Goal: Task Accomplishment & Management: Use online tool/utility

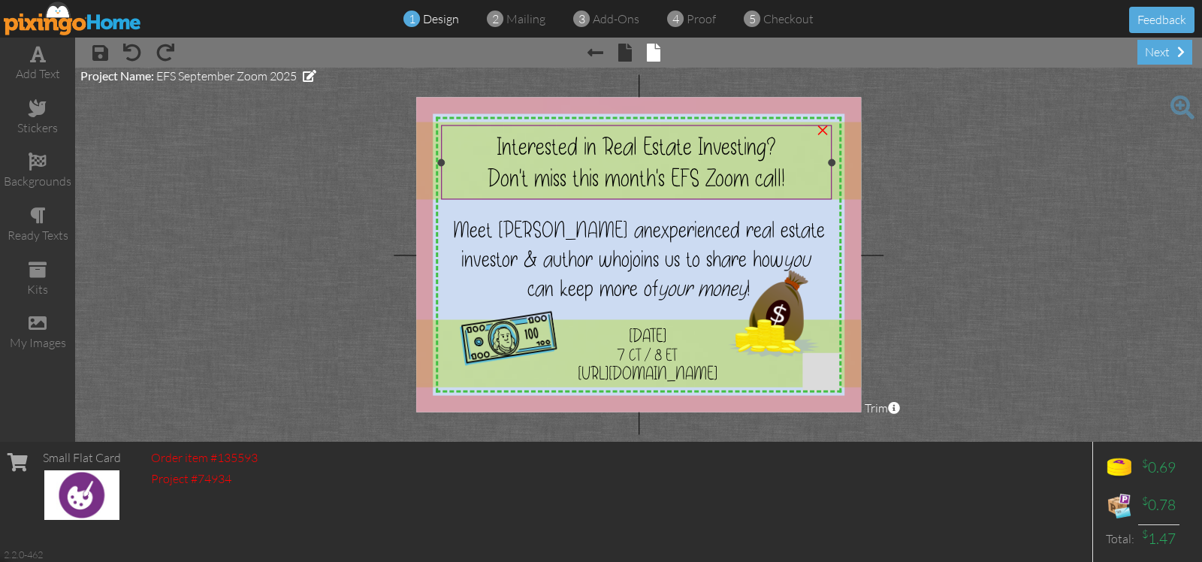
click at [573, 147] on span "Interested in Real Estate Investing?" at bounding box center [637, 147] width 280 height 32
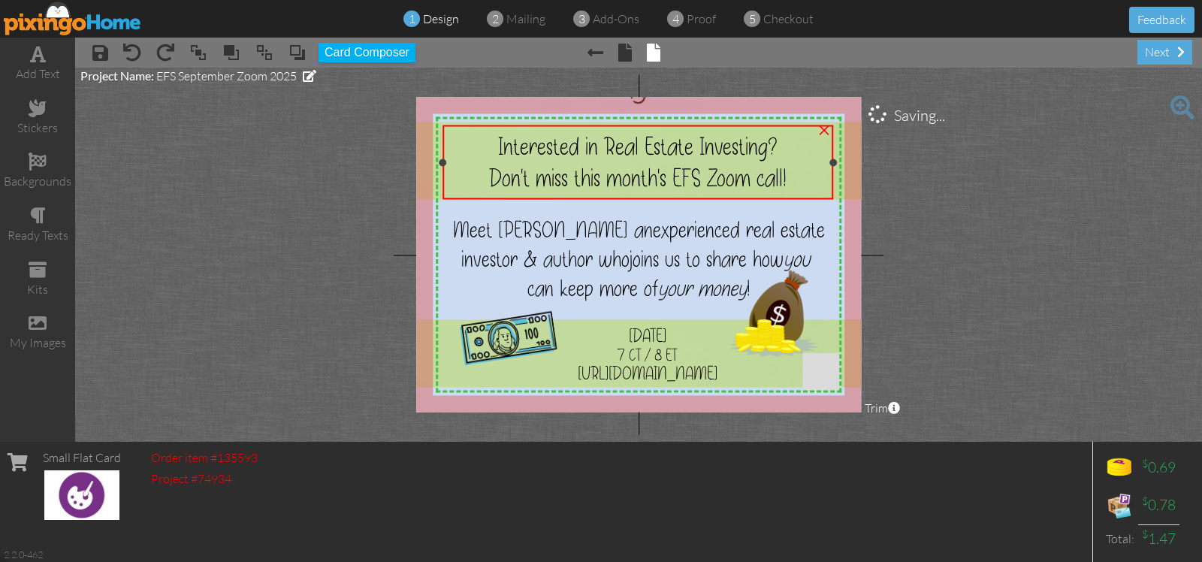
click at [575, 145] on span "Interested in Real Estate Investing?" at bounding box center [638, 147] width 280 height 32
click at [494, 144] on div "Interested in Real Estate Investing?" at bounding box center [638, 147] width 380 height 32
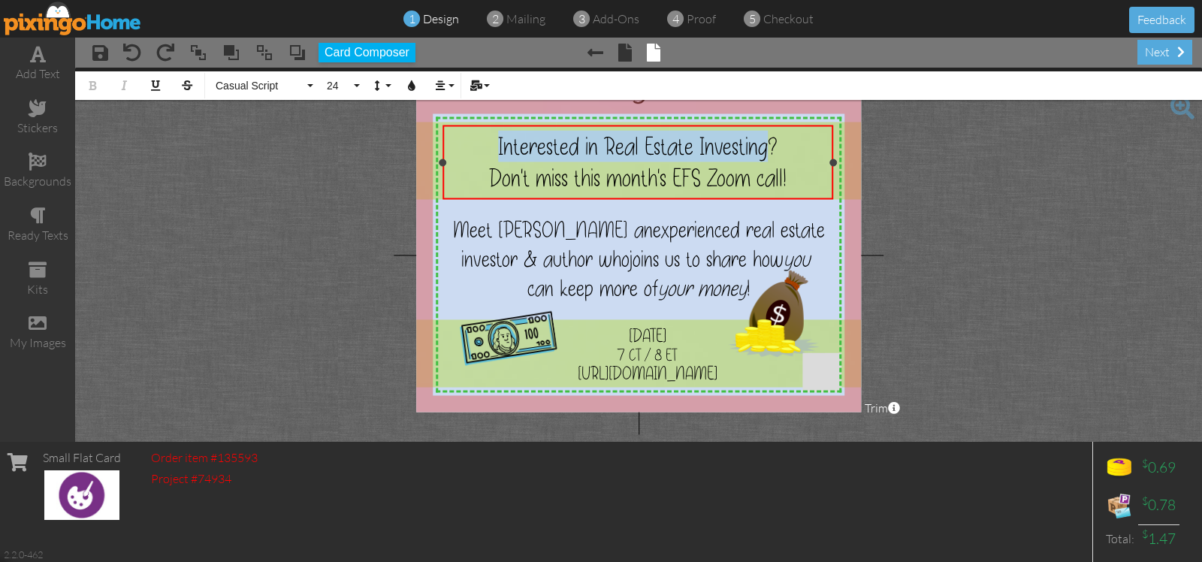
drag, startPoint x: 490, startPoint y: 141, endPoint x: 768, endPoint y: 147, distance: 278.1
click at [768, 147] on div "Interested in Real Estate Investing?" at bounding box center [638, 147] width 380 height 32
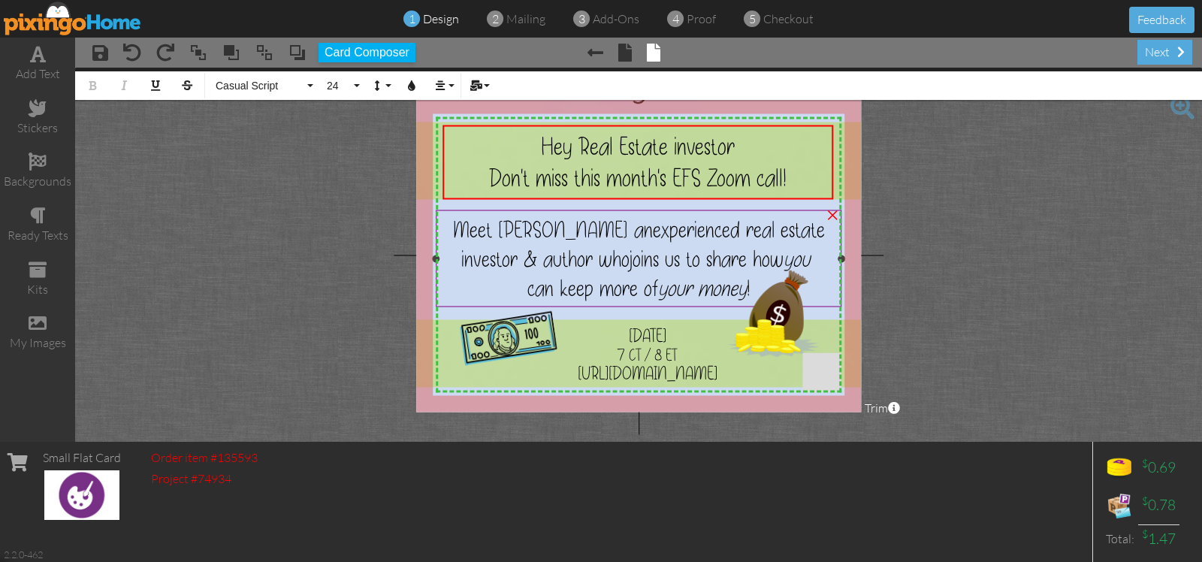
click at [561, 230] on span "Meet [PERSON_NAME] an" at bounding box center [553, 230] width 200 height 29
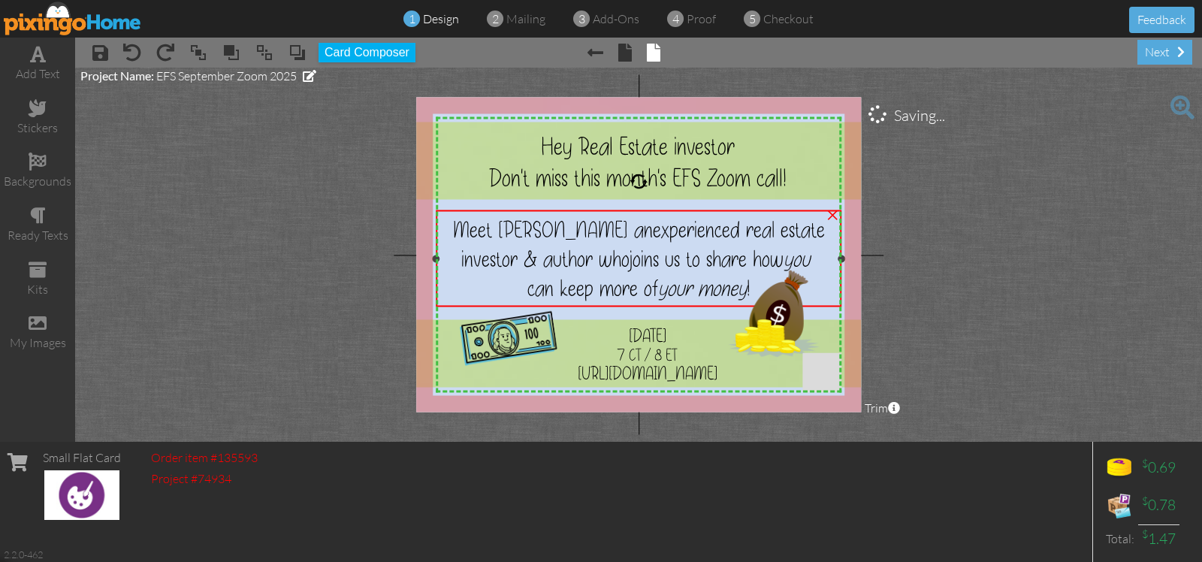
click at [561, 230] on span "Meet [PERSON_NAME] an" at bounding box center [553, 230] width 200 height 29
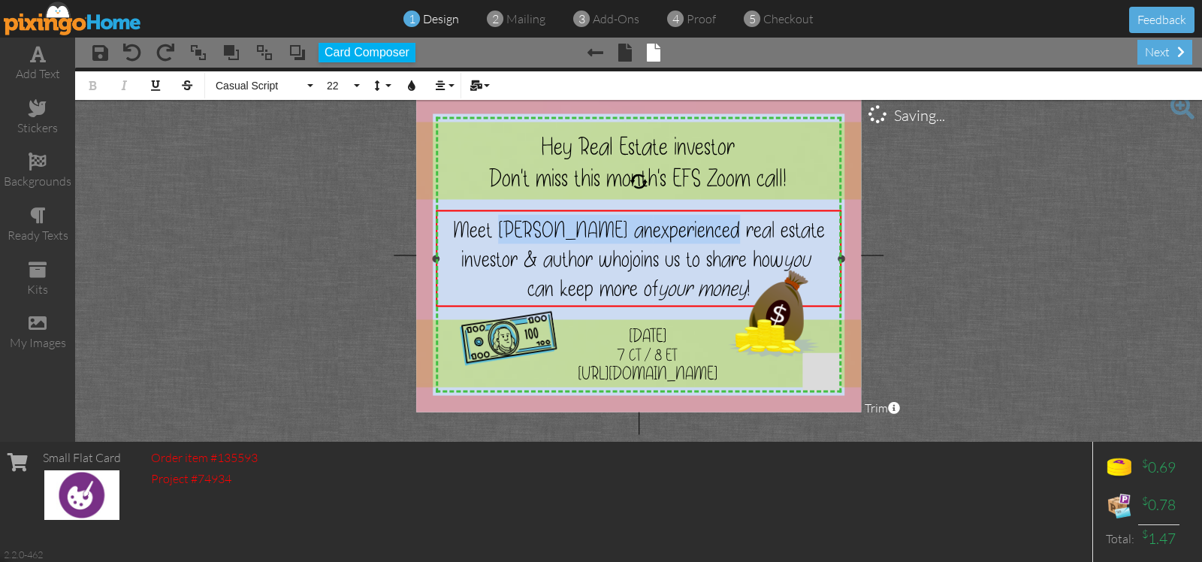
drag, startPoint x: 513, startPoint y: 225, endPoint x: 727, endPoint y: 231, distance: 213.5
click at [727, 231] on div "Meet [PERSON_NAME] an experienced real estate investor & author who joins us to…" at bounding box center [638, 244] width 395 height 59
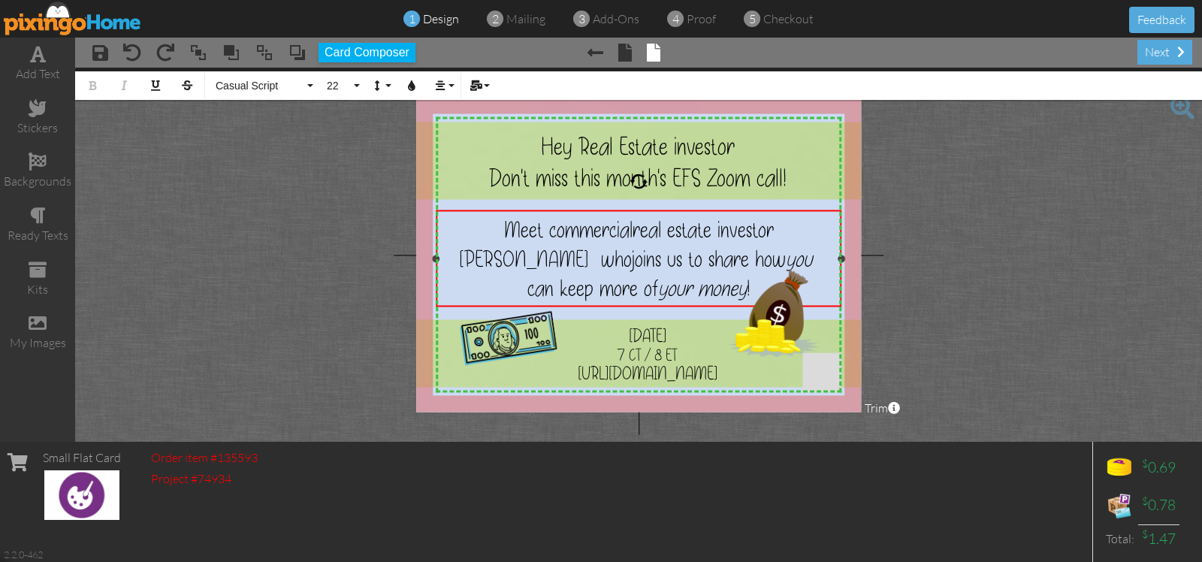
click at [774, 231] on span "real estate investor [PERSON_NAME] who" at bounding box center [616, 245] width 315 height 58
click at [820, 234] on div "Meet commercial real estate investor [PERSON_NAME] who joins us to share how you" at bounding box center [638, 244] width 395 height 59
drag, startPoint x: 526, startPoint y: 260, endPoint x: 679, endPoint y: 261, distance: 152.6
click at [679, 261] on div "Meet commercial real estate investor [PERSON_NAME] who joins us to share how you" at bounding box center [638, 244] width 395 height 59
click at [726, 228] on span "real estate investor [PERSON_NAME] to learn" at bounding box center [642, 245] width 264 height 58
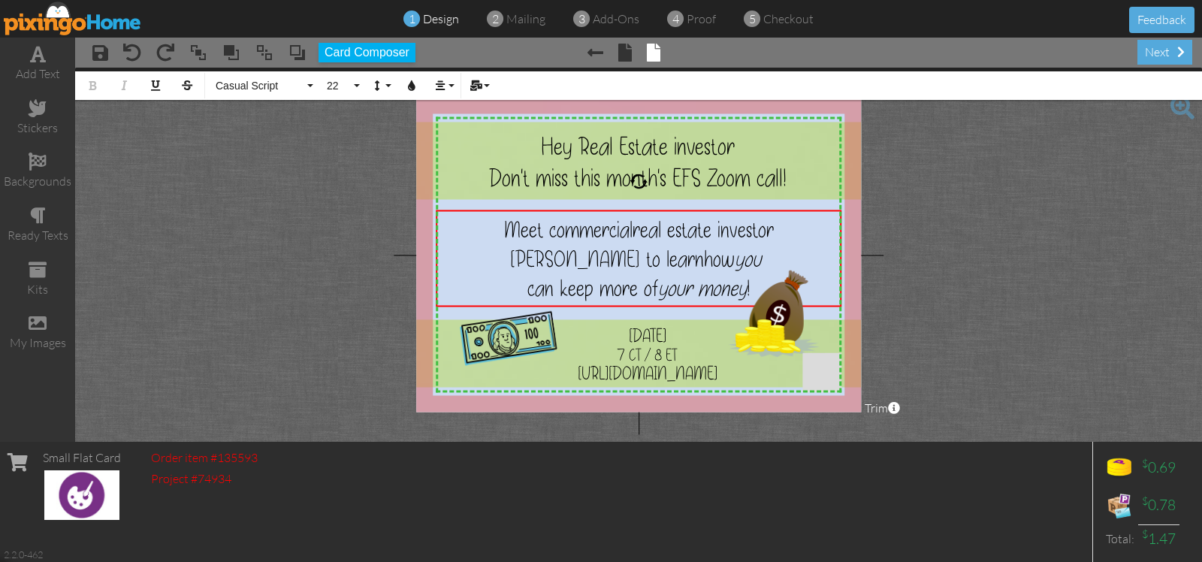
click at [1052, 291] on project-studio-wrapper "X X X X X X X X X X X X X X X X X X X X X X X X X X X X X X X X X X X X X X X X…" at bounding box center [638, 255] width 1127 height 374
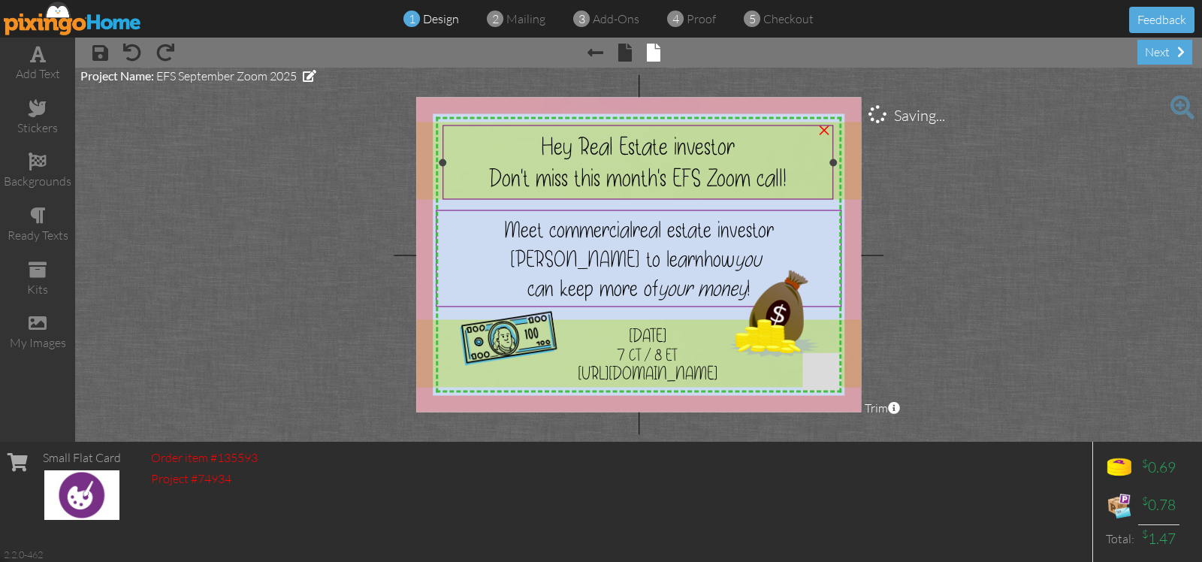
click at [718, 144] on span "Hey Real Estate investor" at bounding box center [638, 147] width 194 height 32
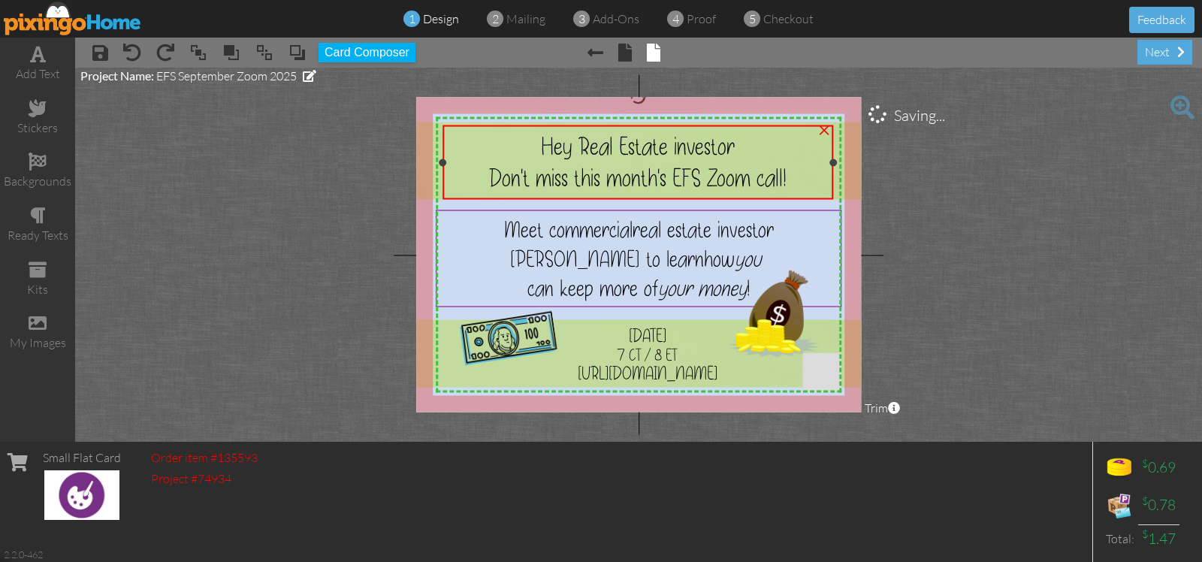
click at [718, 144] on span "Hey Real Estate investor" at bounding box center [638, 147] width 194 height 32
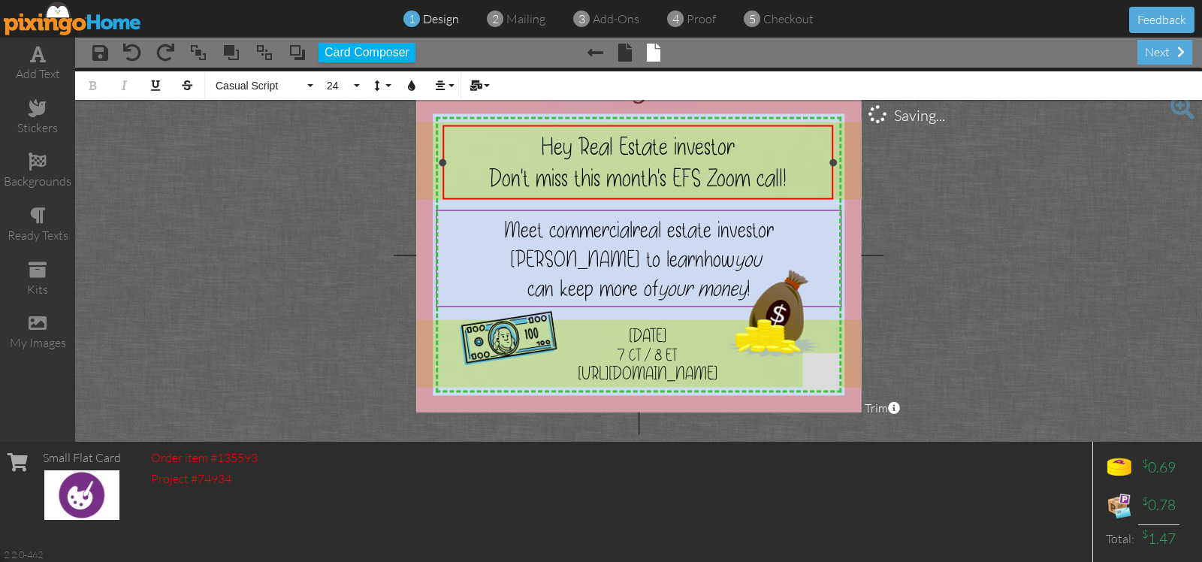
click at [738, 144] on div "Hey Real Estate investor" at bounding box center [638, 147] width 380 height 32
click at [1024, 256] on project-studio-wrapper "X X X X X X X X X X X X X X X X X X X X X X X X X X X X X X X X X X X X X X X X…" at bounding box center [638, 255] width 1127 height 374
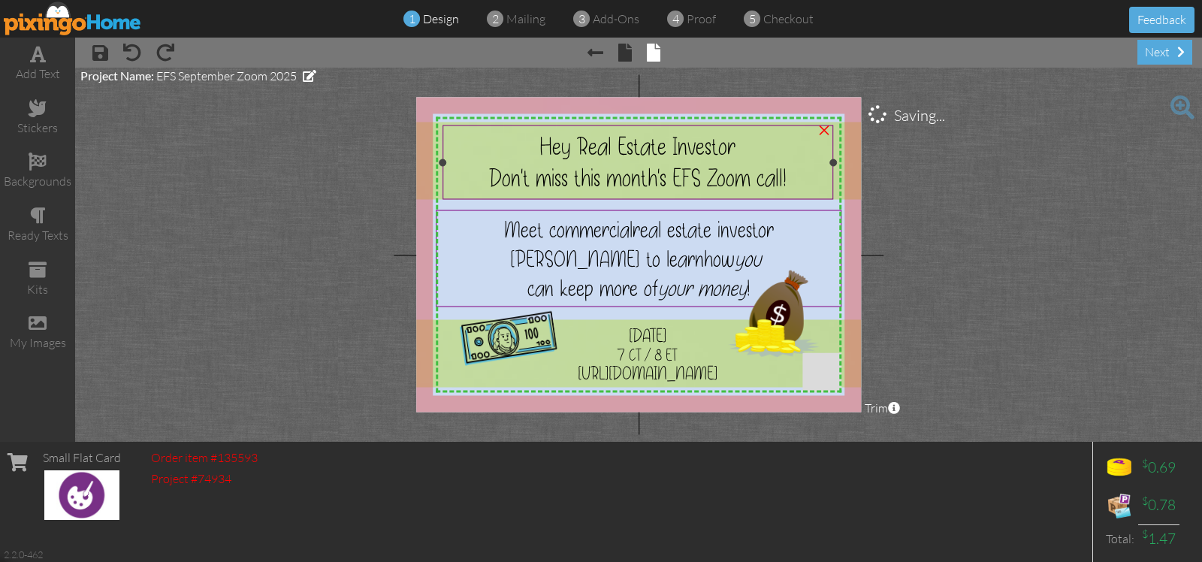
click at [506, 182] on span "Don't miss this month's EFS Zoom call!" at bounding box center [638, 178] width 298 height 32
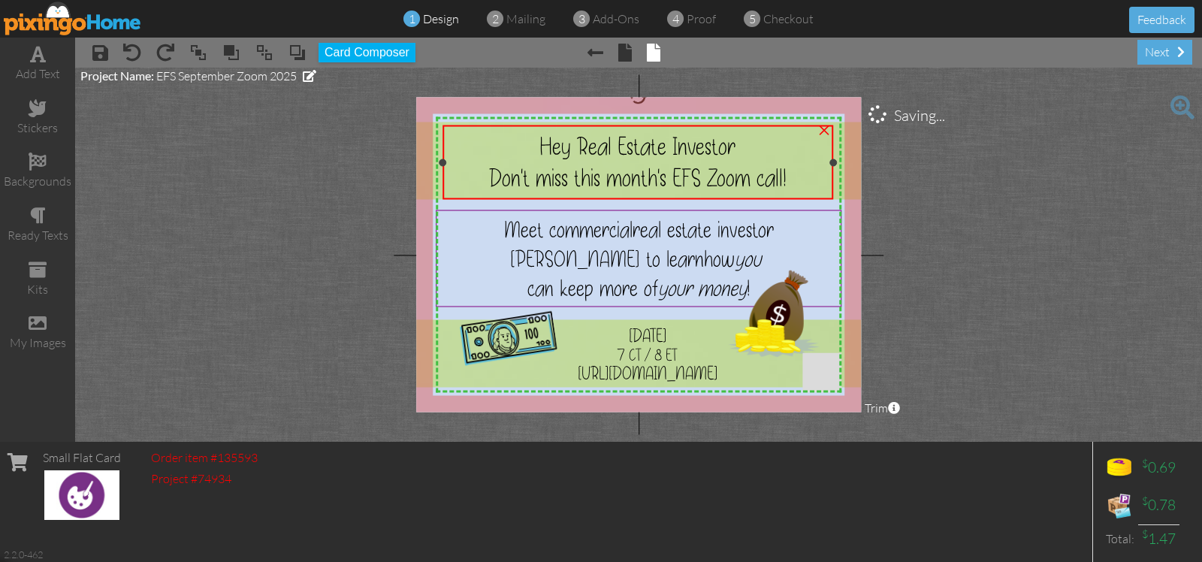
click at [506, 182] on span "Don't miss this month's EFS Zoom call!" at bounding box center [638, 178] width 298 height 32
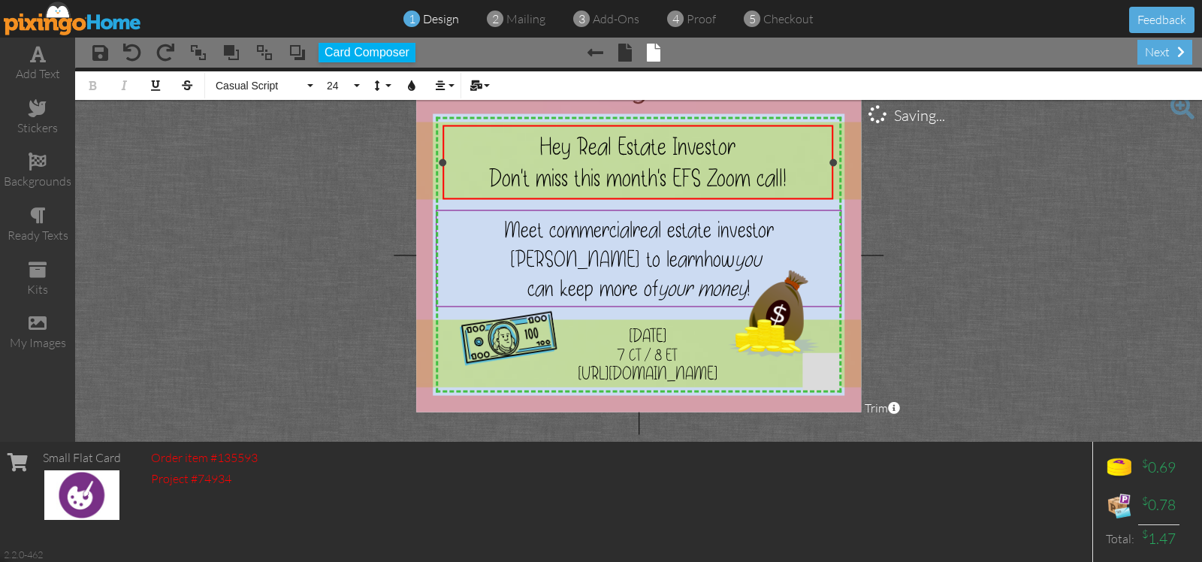
click at [500, 174] on span "Don't miss this month's EFS Zoom call!" at bounding box center [638, 178] width 298 height 32
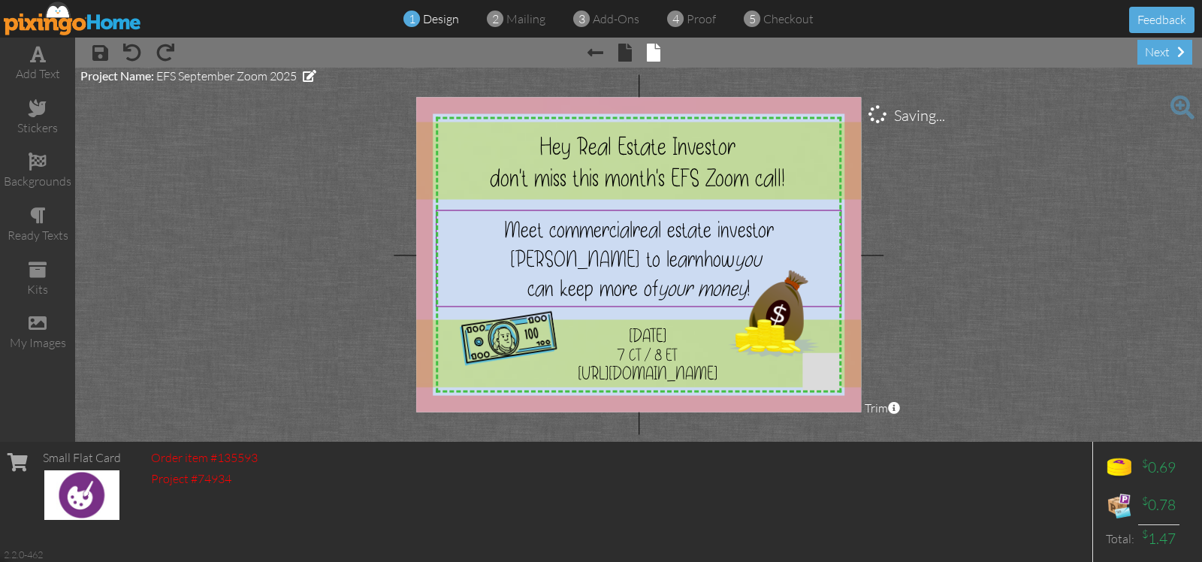
click at [1027, 268] on project-studio-wrapper "X X X X X X X X X X X X X X X X X X X X X X X X X X X X X X X X X X X X X X X X…" at bounding box center [638, 255] width 1127 height 374
click at [693, 237] on span "real estate investor" at bounding box center [703, 230] width 141 height 29
click at [954, 248] on project-studio-wrapper "X X X X X X X X X X X X X X X X X X X X X X X X X X X X X X X X X X X X X X X X…" at bounding box center [638, 255] width 1127 height 374
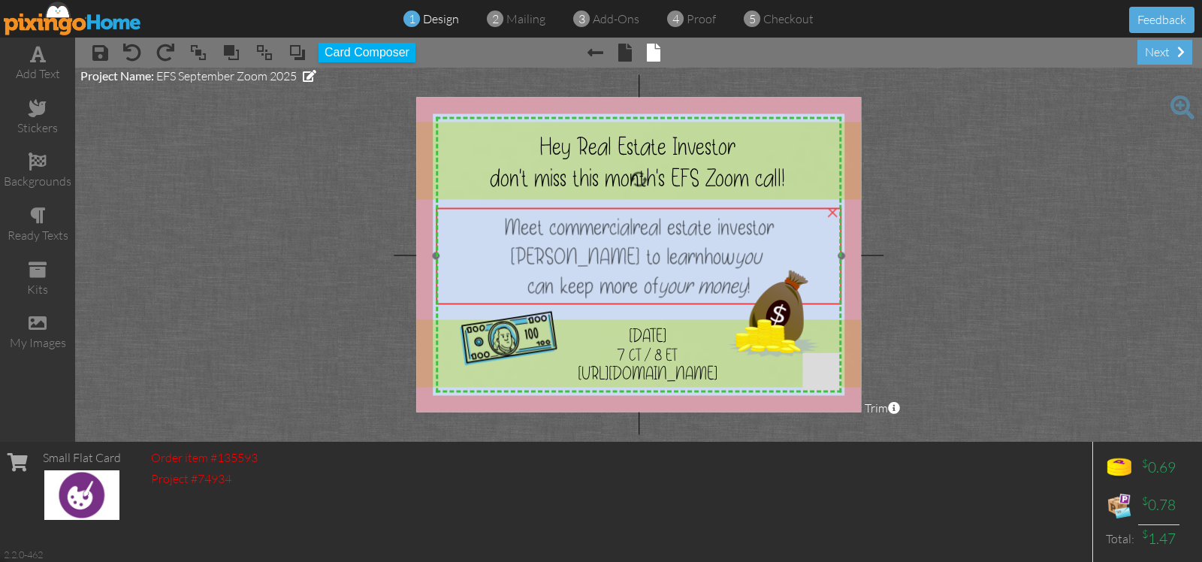
click at [645, 231] on span "real estate investor" at bounding box center [703, 227] width 141 height 29
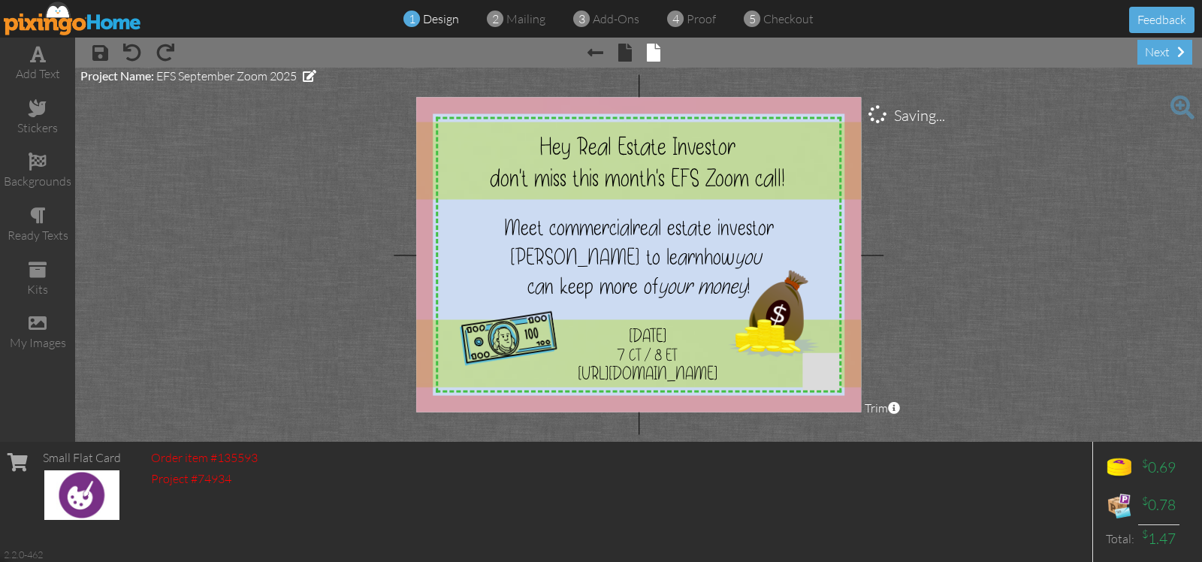
click at [1017, 269] on project-studio-wrapper "X X X X X X X X X X X X X X X X X X X X X X X X X X X X X X X X X X X X X X X X…" at bounding box center [638, 255] width 1127 height 374
click at [697, 20] on span "proof" at bounding box center [701, 18] width 29 height 15
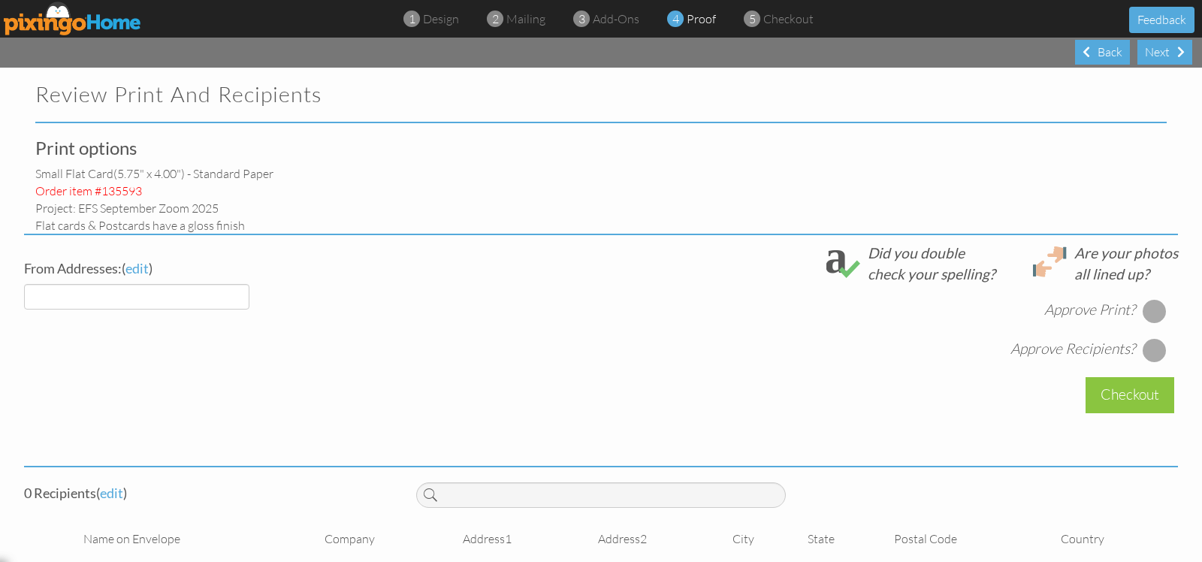
select select "object:3645"
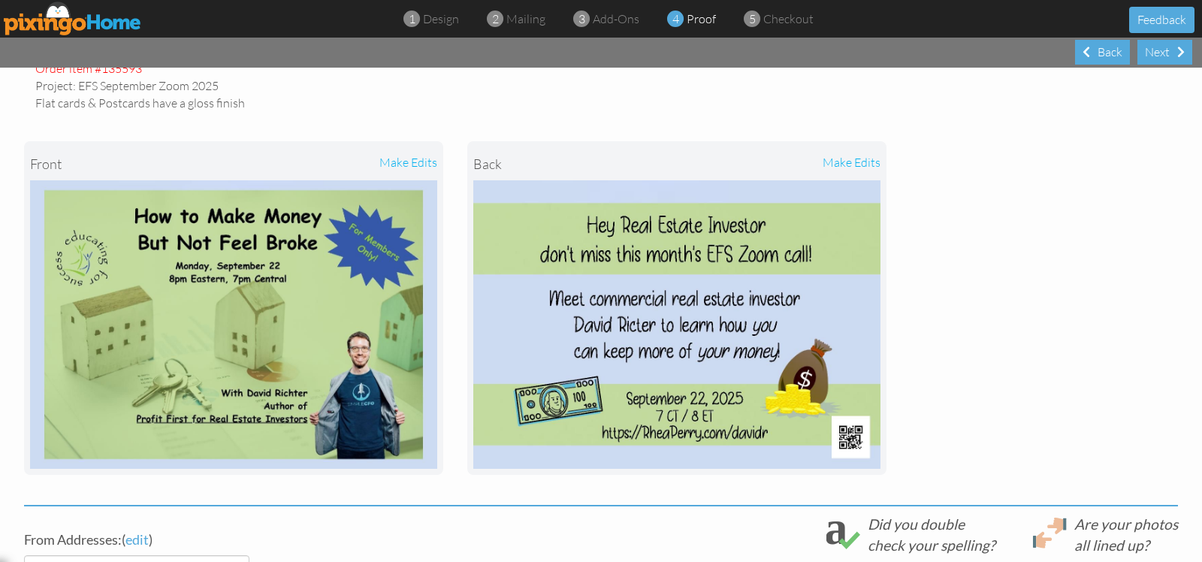
scroll to position [94, 0]
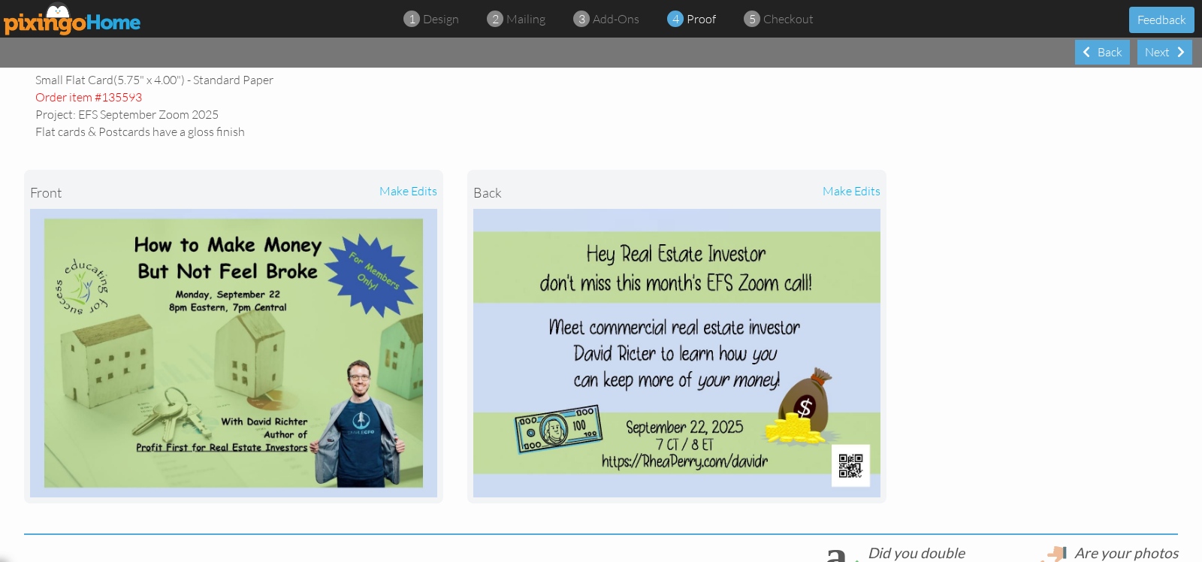
click at [715, 352] on img at bounding box center [676, 353] width 407 height 289
click at [835, 186] on div "make edits" at bounding box center [779, 192] width 204 height 33
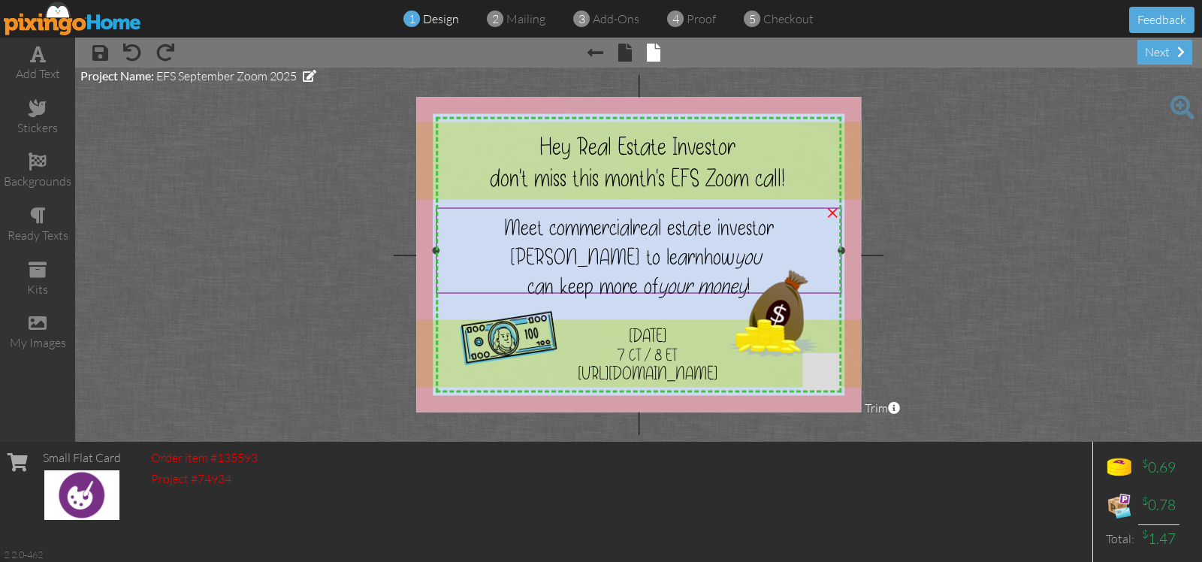
click at [643, 253] on span "[PERSON_NAME] to learn" at bounding box center [607, 257] width 194 height 29
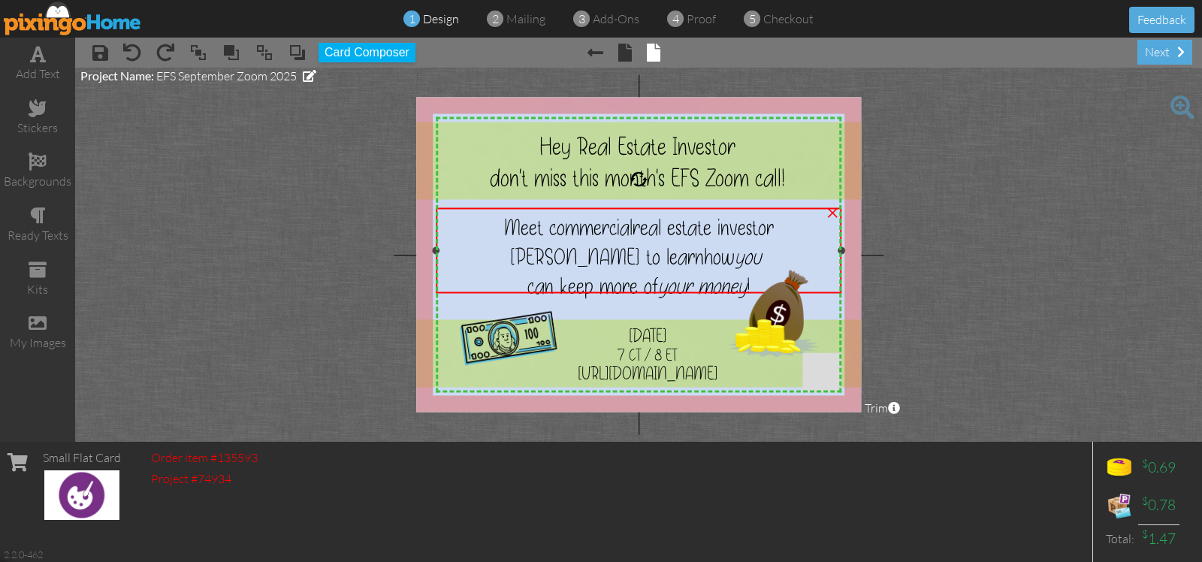
click at [643, 253] on span "[PERSON_NAME] to learn" at bounding box center [607, 257] width 194 height 29
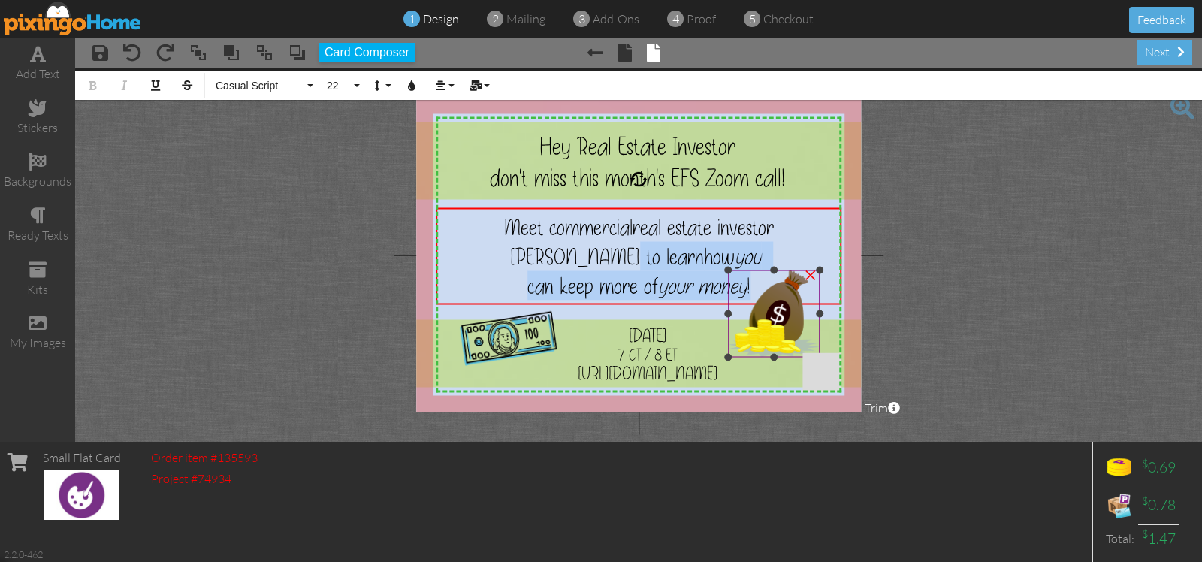
drag, startPoint x: 624, startPoint y: 256, endPoint x: 756, endPoint y: 284, distance: 135.3
click at [756, 284] on div "X X X X X X X X X X X X X X X X X X X X X X X X X X X X X X X X X X X X X X X X…" at bounding box center [638, 255] width 445 height 315
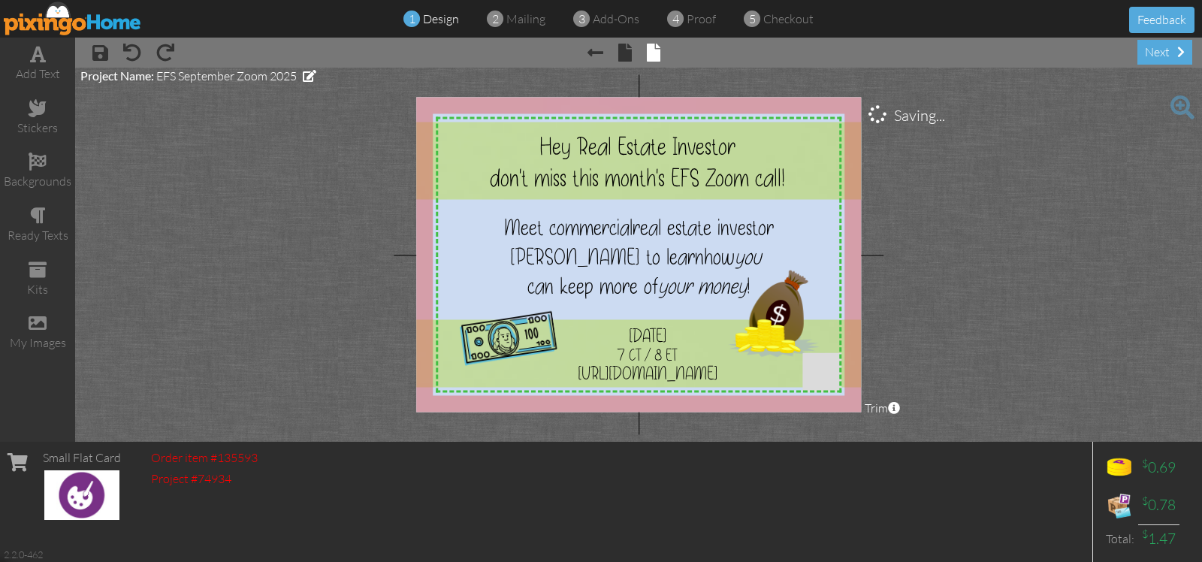
click at [298, 207] on project-studio-wrapper "X X X X X X X X X X X X X X X X X X X X X X X X X X X X X X X X X X X X X X X X…" at bounding box center [638, 255] width 1127 height 374
